Goal: Navigation & Orientation: Find specific page/section

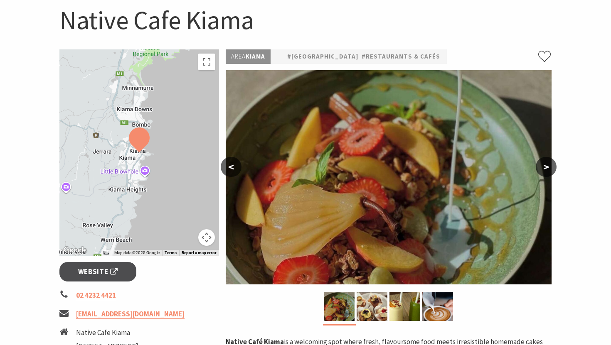
scroll to position [56, 0]
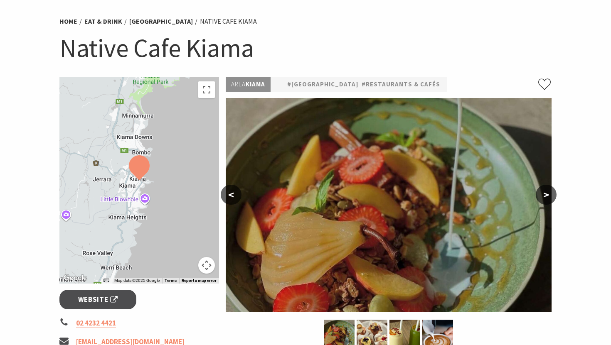
click at [546, 195] on button ">" at bounding box center [546, 195] width 21 height 20
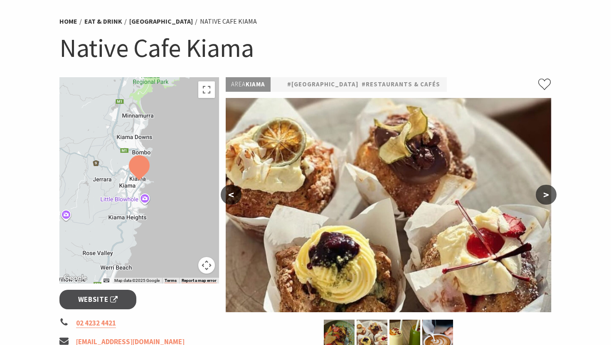
click at [546, 195] on button ">" at bounding box center [546, 195] width 21 height 20
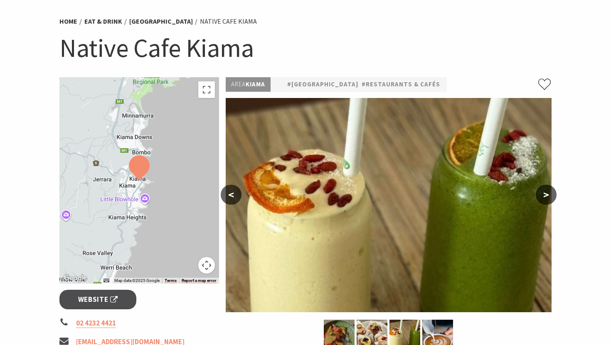
click at [546, 195] on button ">" at bounding box center [546, 195] width 21 height 20
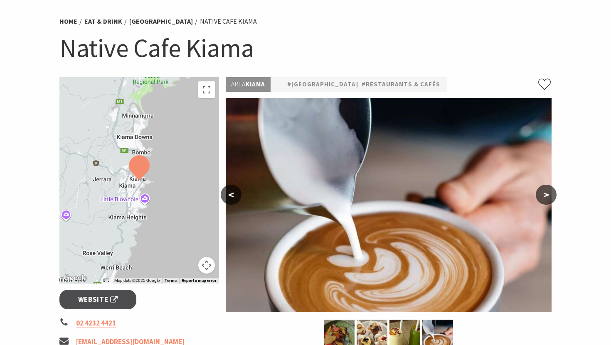
click at [546, 195] on button ">" at bounding box center [546, 195] width 21 height 20
click at [229, 199] on button "<" at bounding box center [231, 195] width 21 height 20
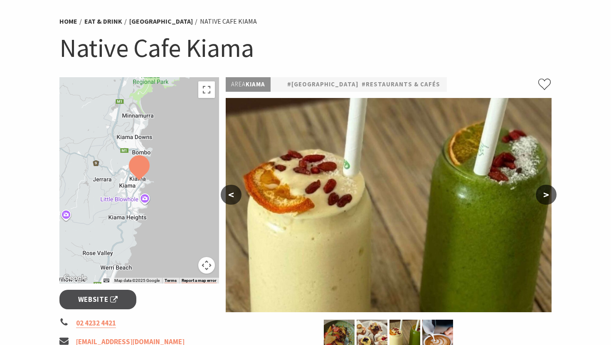
click at [229, 199] on button "<" at bounding box center [231, 195] width 21 height 20
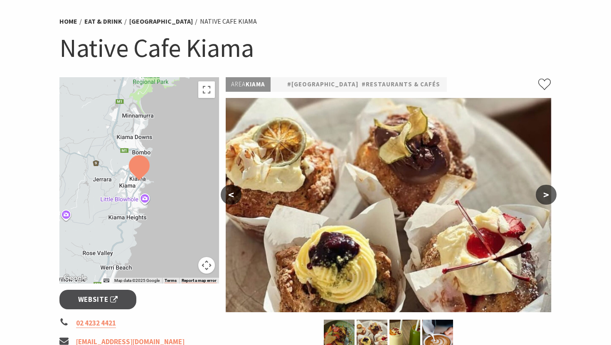
click at [218, 202] on div at bounding box center [139, 180] width 160 height 207
click at [224, 195] on button "<" at bounding box center [231, 195] width 21 height 20
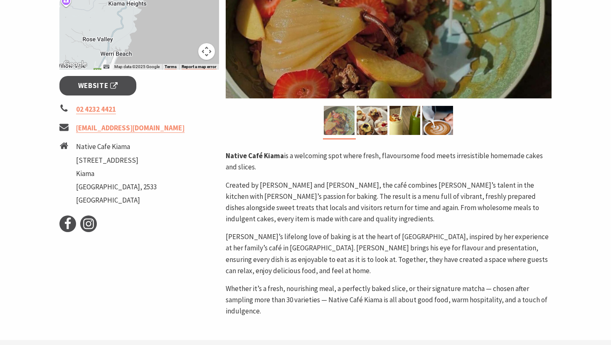
scroll to position [0, 0]
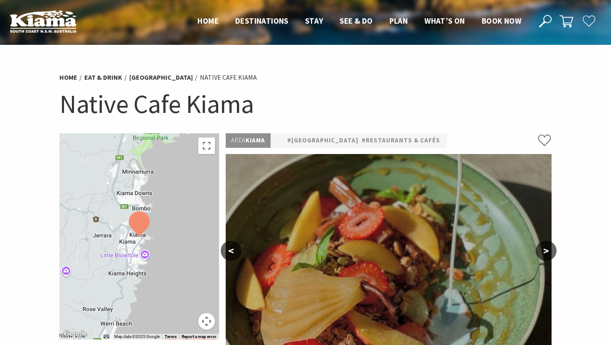
click at [221, 16] on ul "Home Destinations Towns & Villages Kiama Gerringong Gerroa Jamberoo Minnamurra …" at bounding box center [359, 21] width 340 height 12
click at [205, 23] on span "Home" at bounding box center [207, 21] width 21 height 10
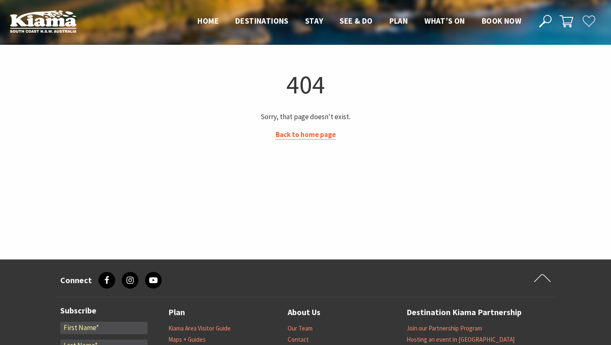
click at [307, 133] on link "Back to home page" at bounding box center [306, 135] width 60 height 10
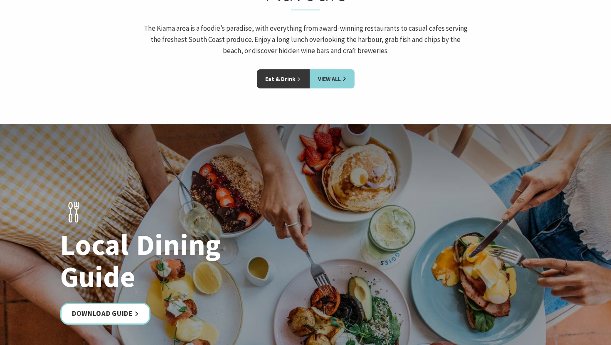
scroll to position [1371, 0]
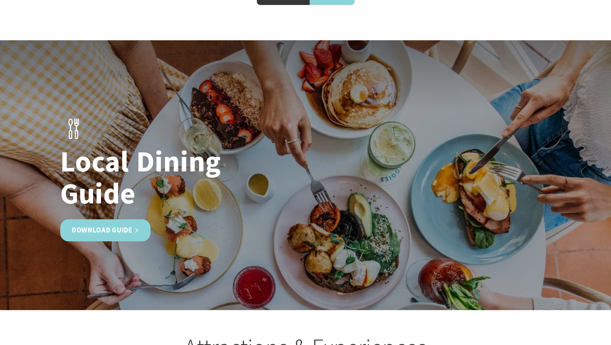
click at [91, 219] on link "Download Guide" at bounding box center [105, 230] width 90 height 22
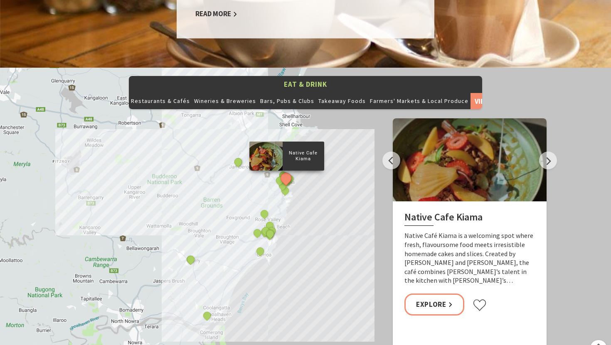
scroll to position [863, 0]
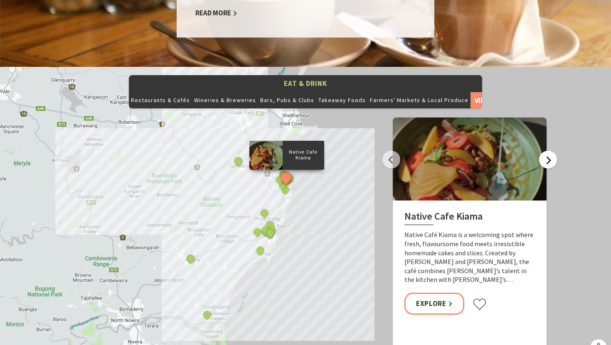
click at [547, 151] on button "Next" at bounding box center [548, 160] width 18 height 18
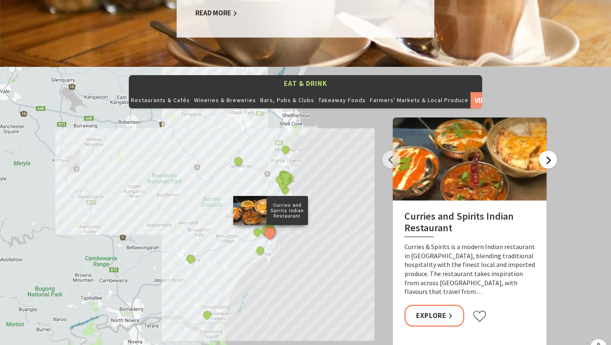
click at [547, 151] on button "Next" at bounding box center [548, 160] width 18 height 18
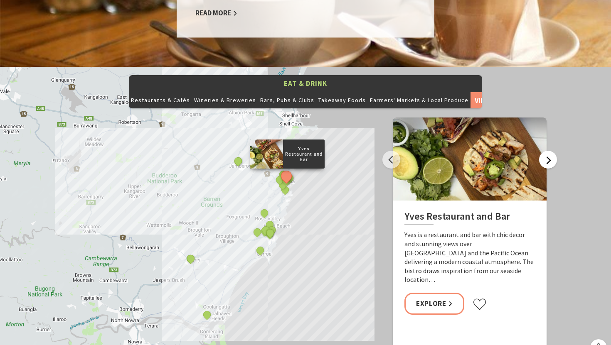
click at [547, 151] on button "Next" at bounding box center [548, 160] width 18 height 18
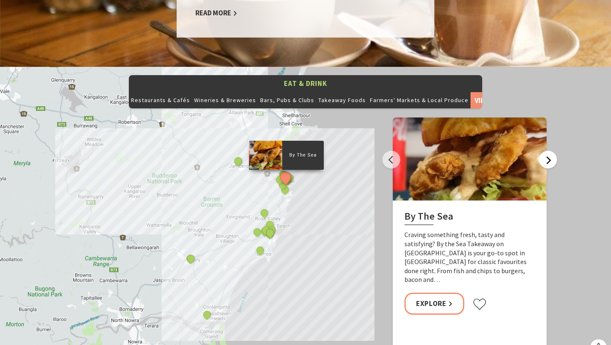
click at [547, 151] on button "Next" at bounding box center [548, 160] width 18 height 18
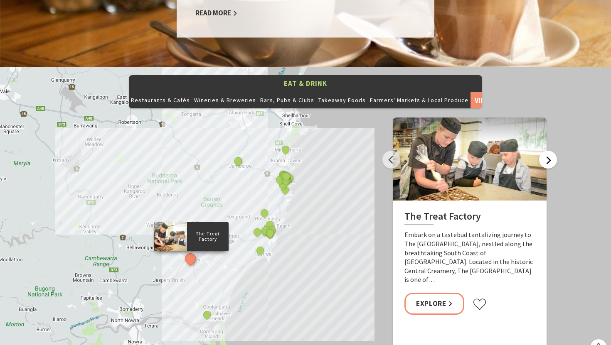
click at [547, 151] on button "Next" at bounding box center [548, 160] width 18 height 18
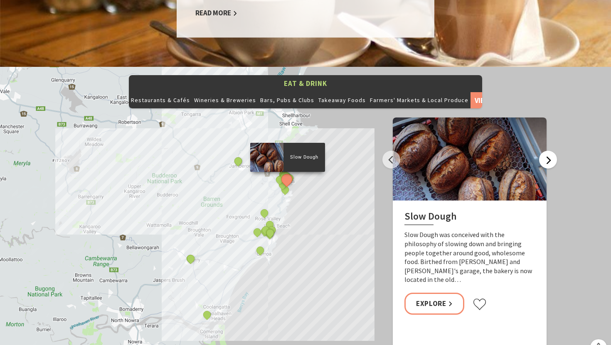
click at [547, 151] on button "Next" at bounding box center [548, 160] width 18 height 18
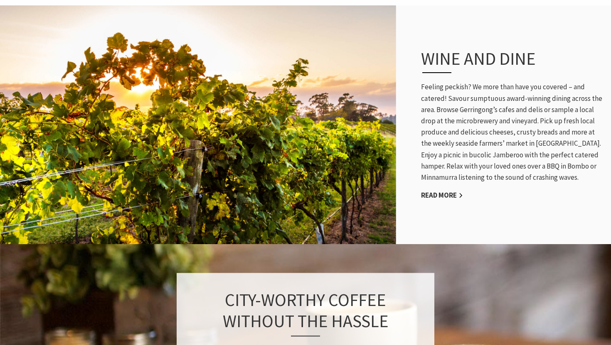
scroll to position [0, 0]
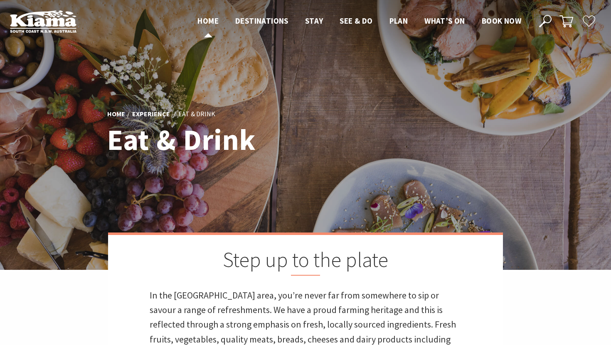
click at [202, 22] on span "Home" at bounding box center [207, 21] width 21 height 10
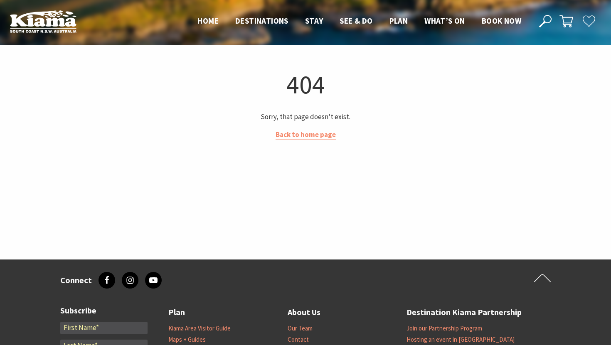
click at [318, 141] on div "404 Sorry, that page doesn't exist. Back to home page" at bounding box center [305, 152] width 499 height 169
click at [316, 131] on link "Back to home page" at bounding box center [306, 135] width 60 height 10
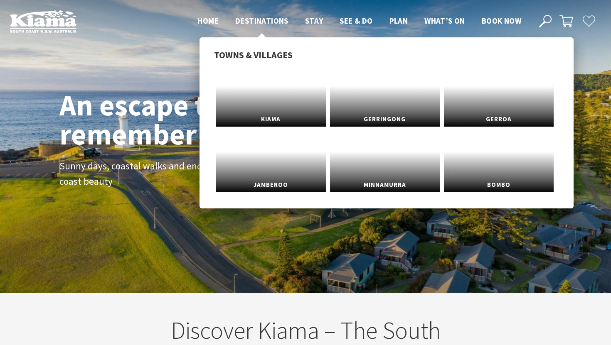
scroll to position [123, 605]
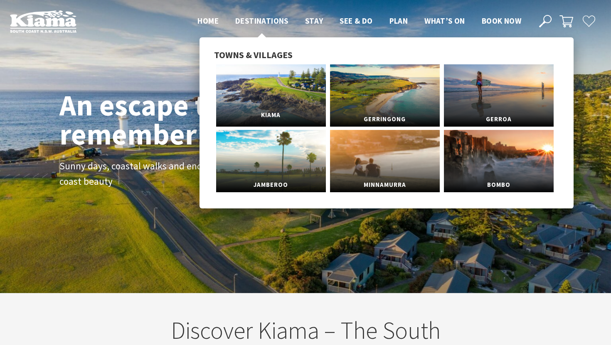
click at [274, 86] on link "Kiama" at bounding box center [271, 95] width 110 height 62
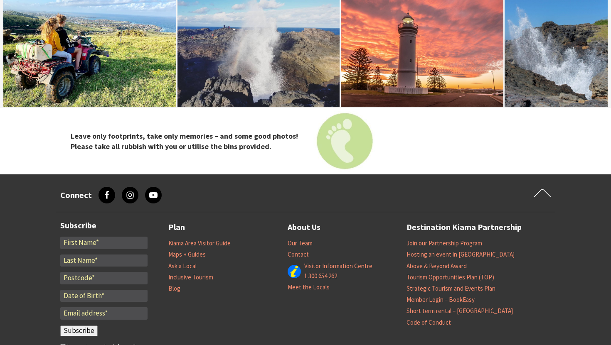
scroll to position [2992, 0]
